Goal: Find specific page/section

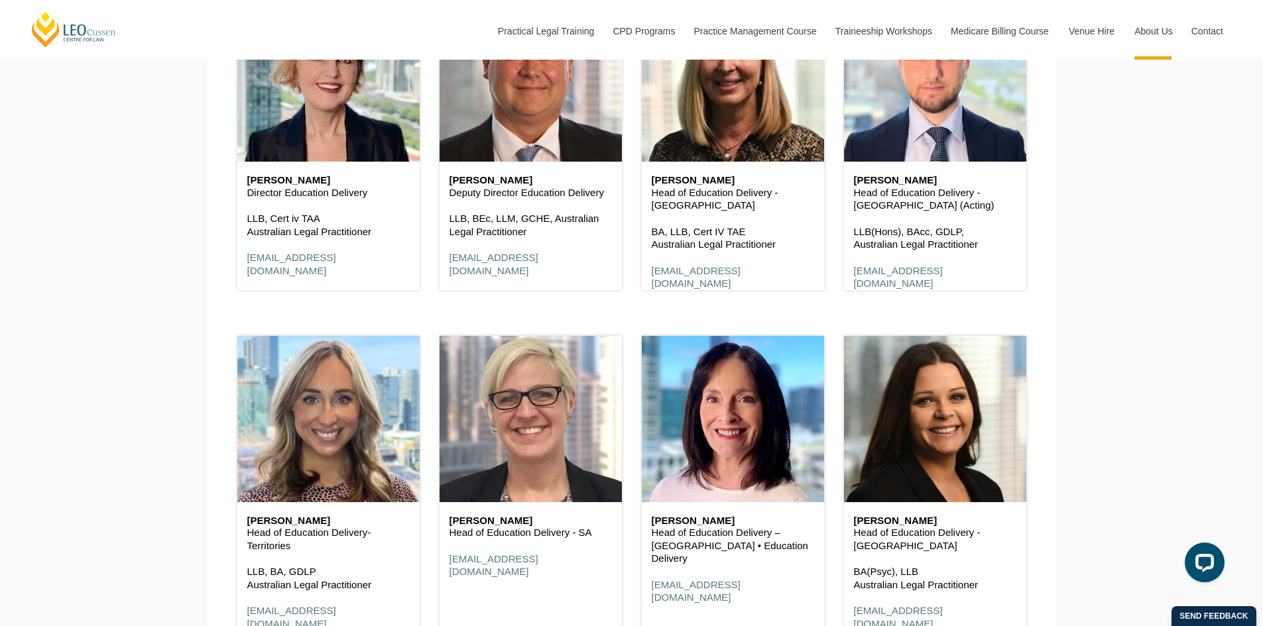
scroll to position [1193, 0]
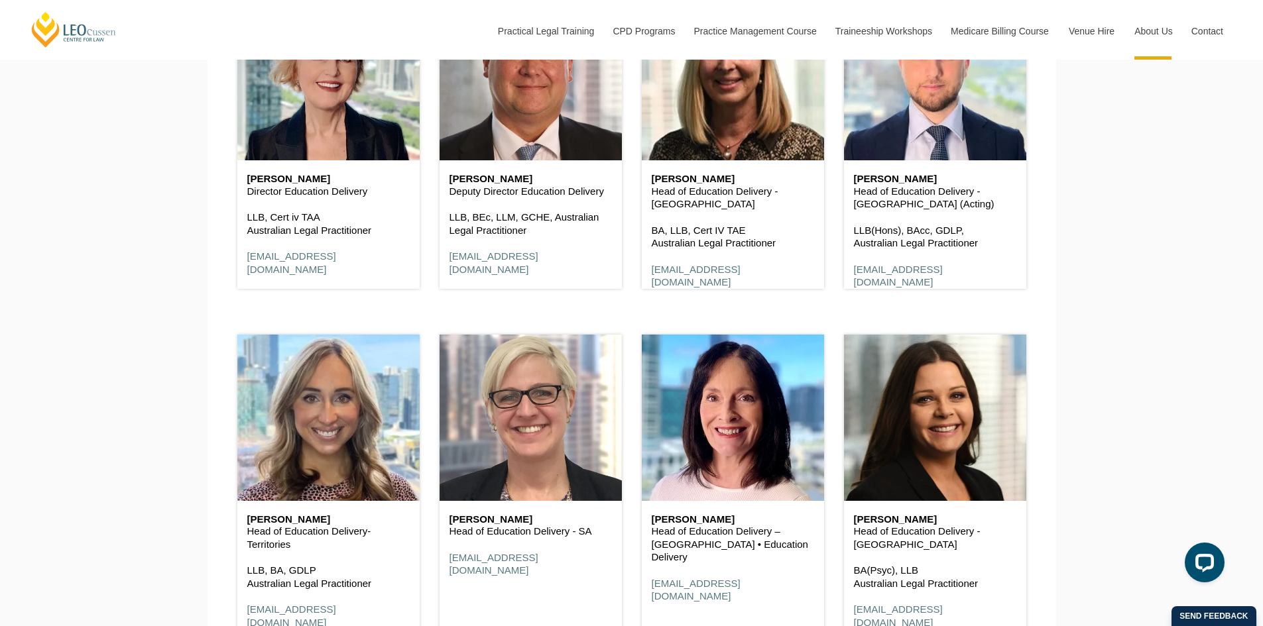
click at [668, 523] on h6 "[PERSON_NAME]" at bounding box center [733, 519] width 162 height 11
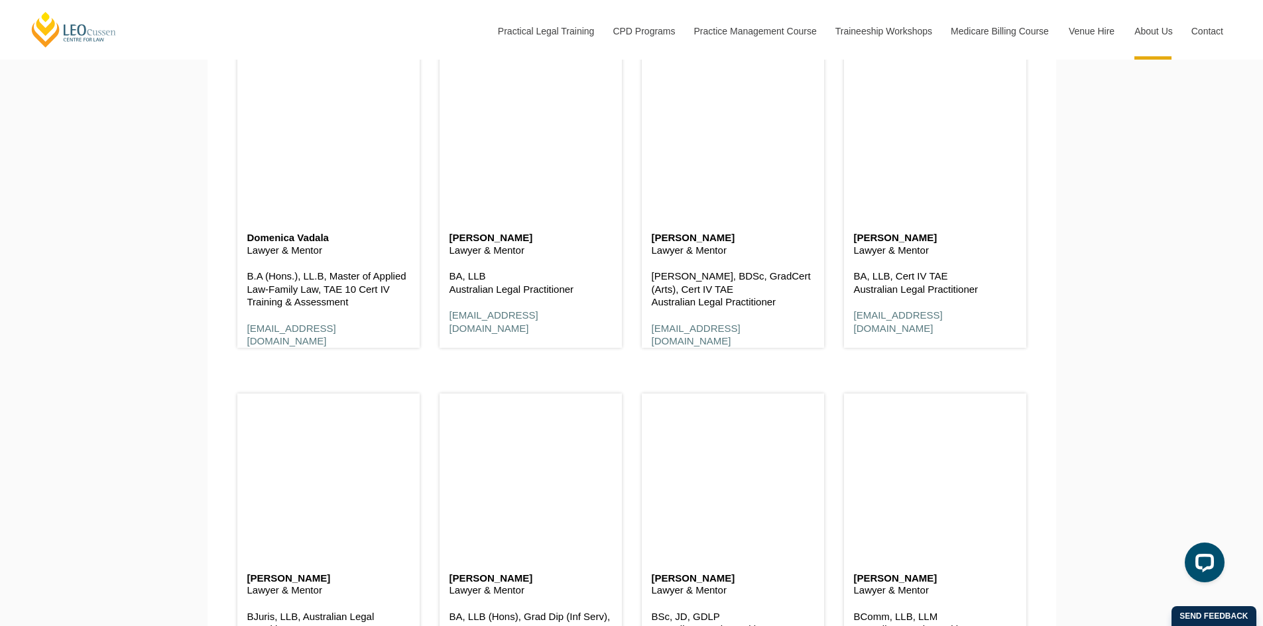
scroll to position [2585, 0]
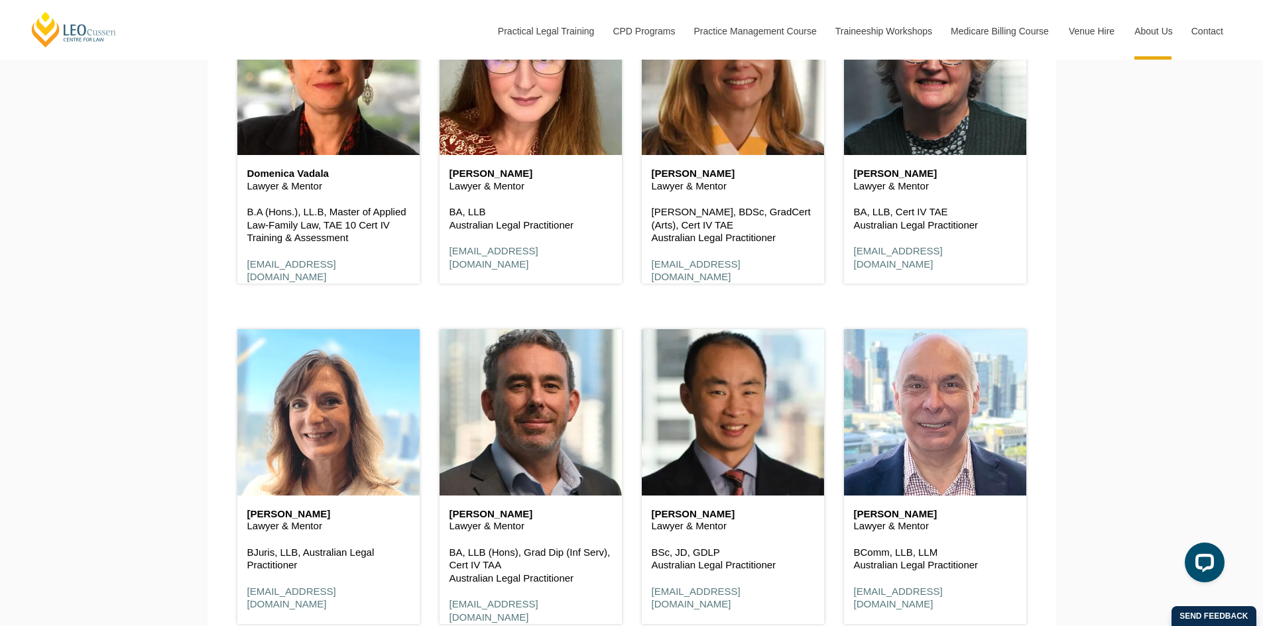
click at [309, 517] on h6 "[PERSON_NAME]" at bounding box center [328, 514] width 162 height 11
click at [319, 559] on p "BJuris, LLB, Australian Legal Practitioner" at bounding box center [328, 559] width 162 height 26
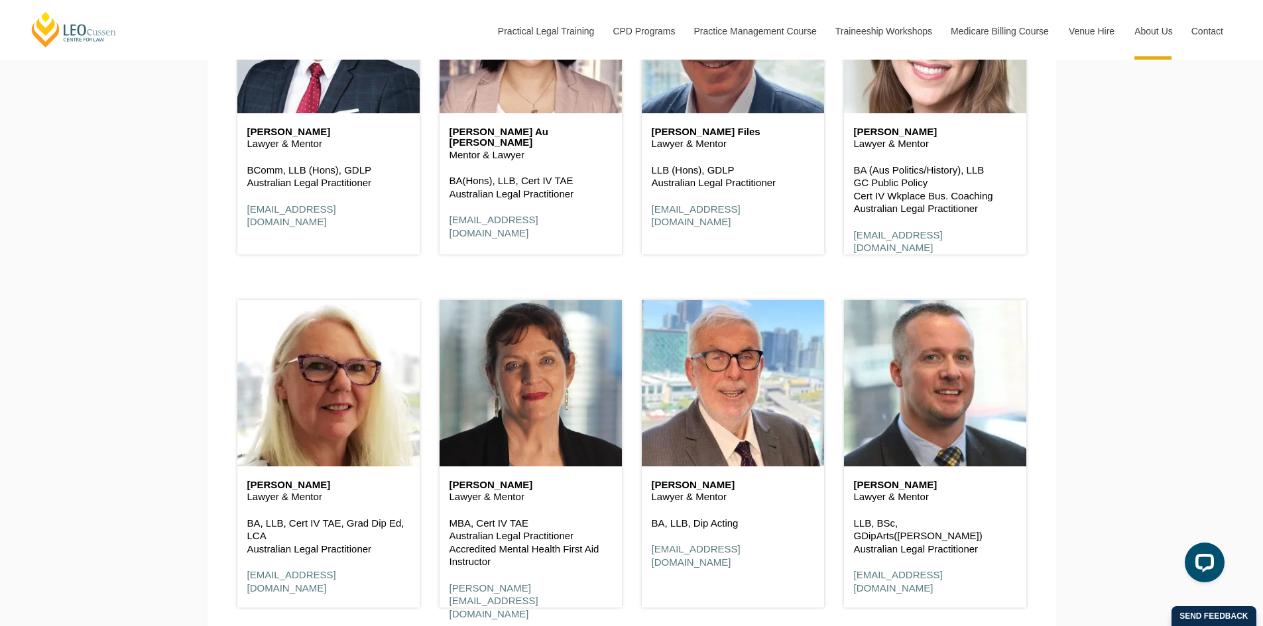
scroll to position [1790, 0]
